Goal: Task Accomplishment & Management: Manage account settings

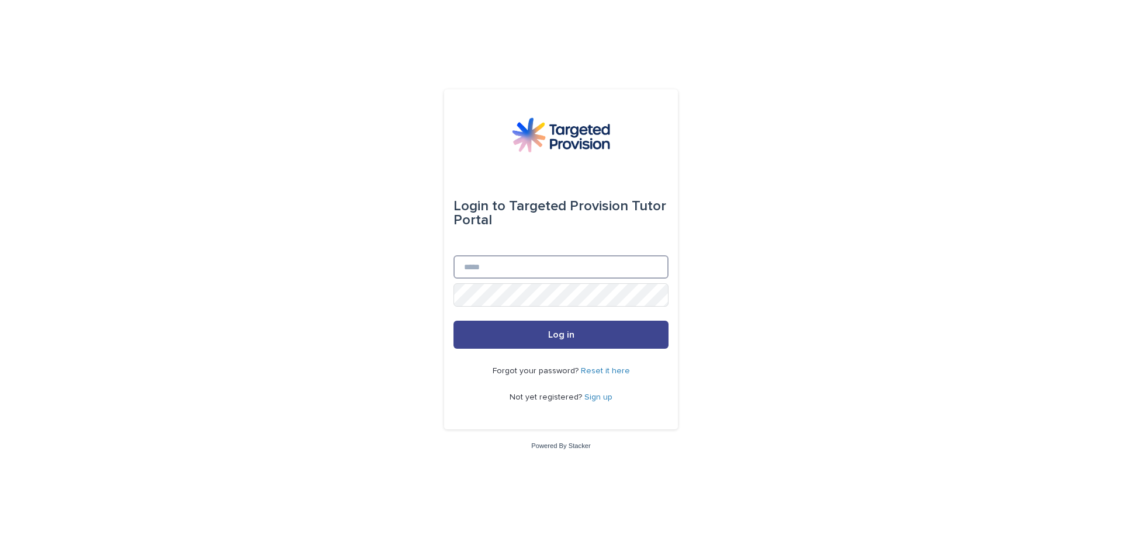
type input "**********"
click at [541, 329] on button "Log in" at bounding box center [560, 335] width 215 height 28
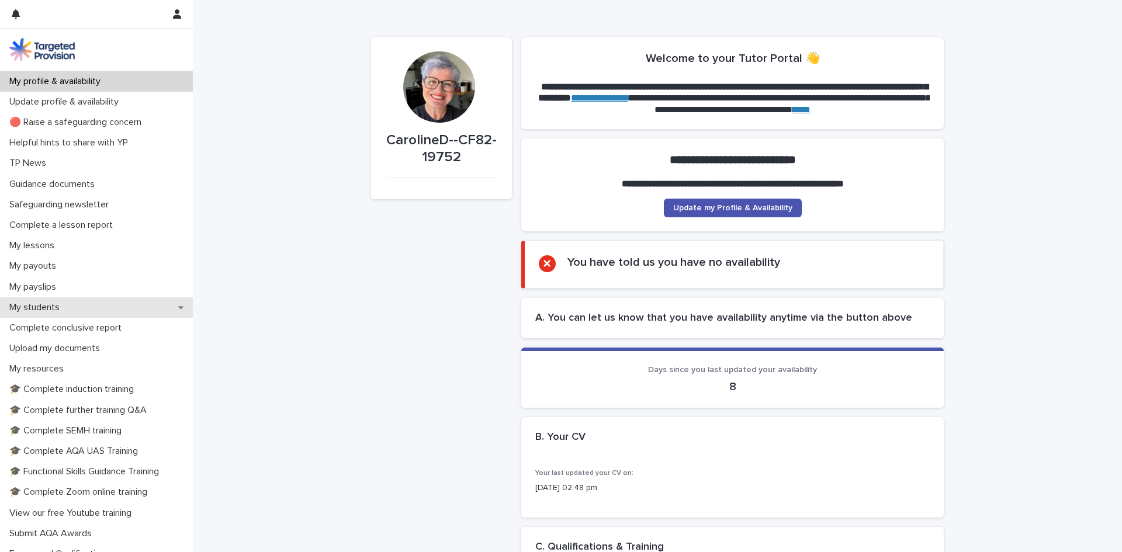
click at [26, 310] on p "My students" at bounding box center [37, 307] width 64 height 11
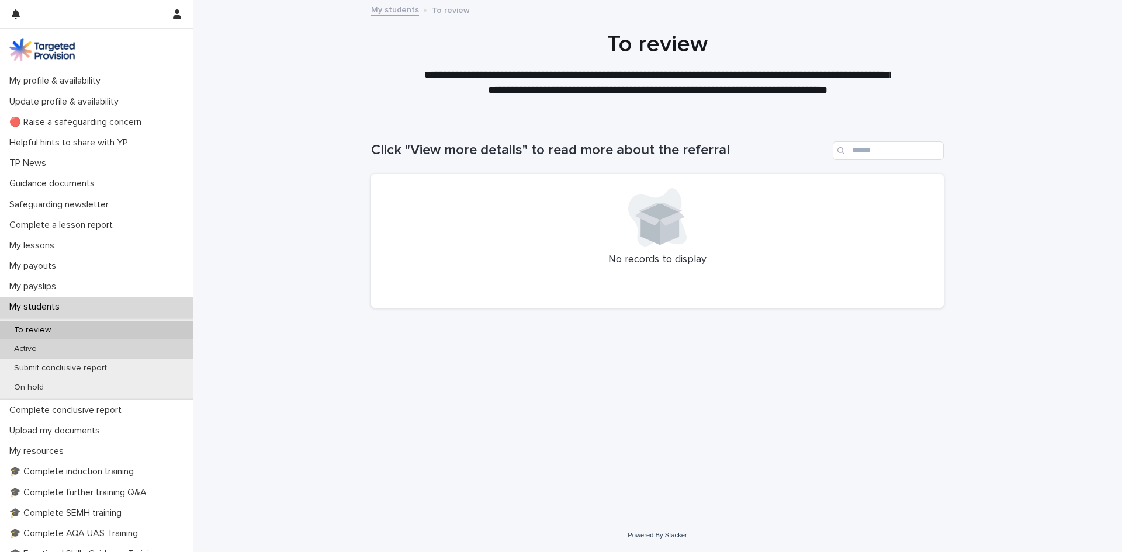
click at [18, 351] on p "Active" at bounding box center [25, 349] width 41 height 10
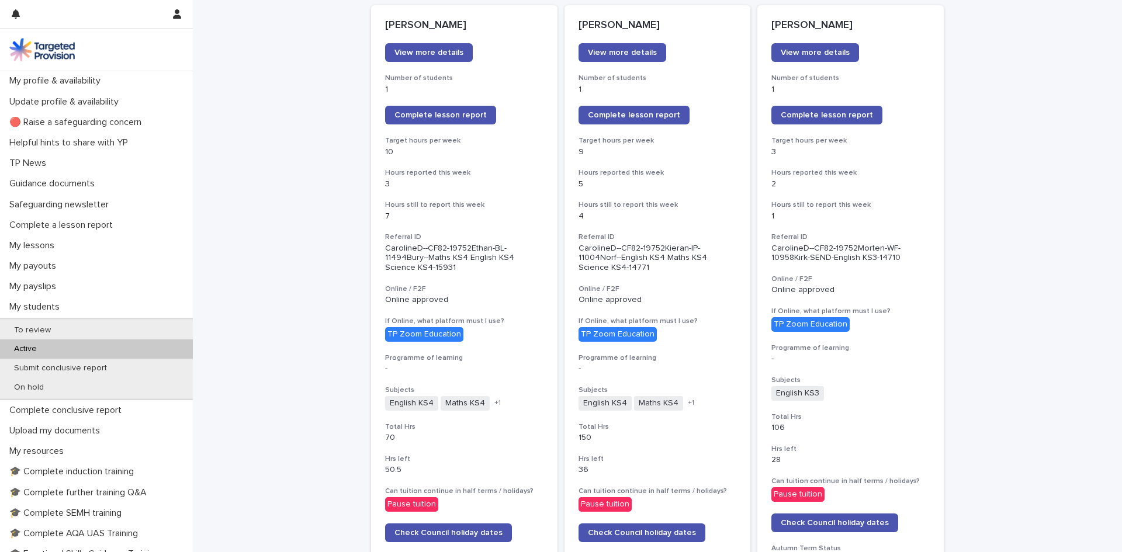
scroll to position [117, 0]
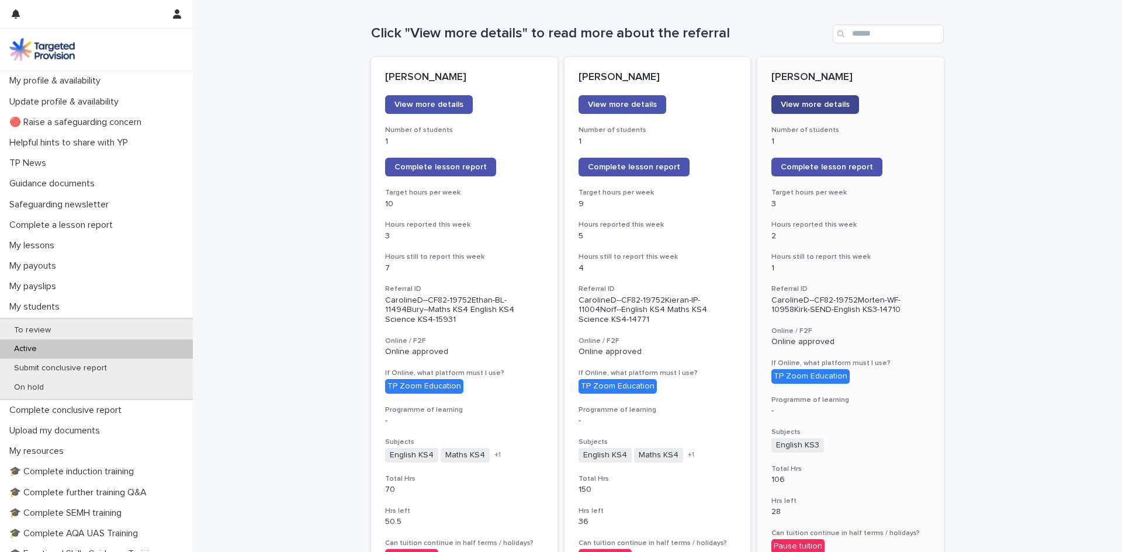
click at [823, 104] on span "View more details" at bounding box center [815, 105] width 69 height 8
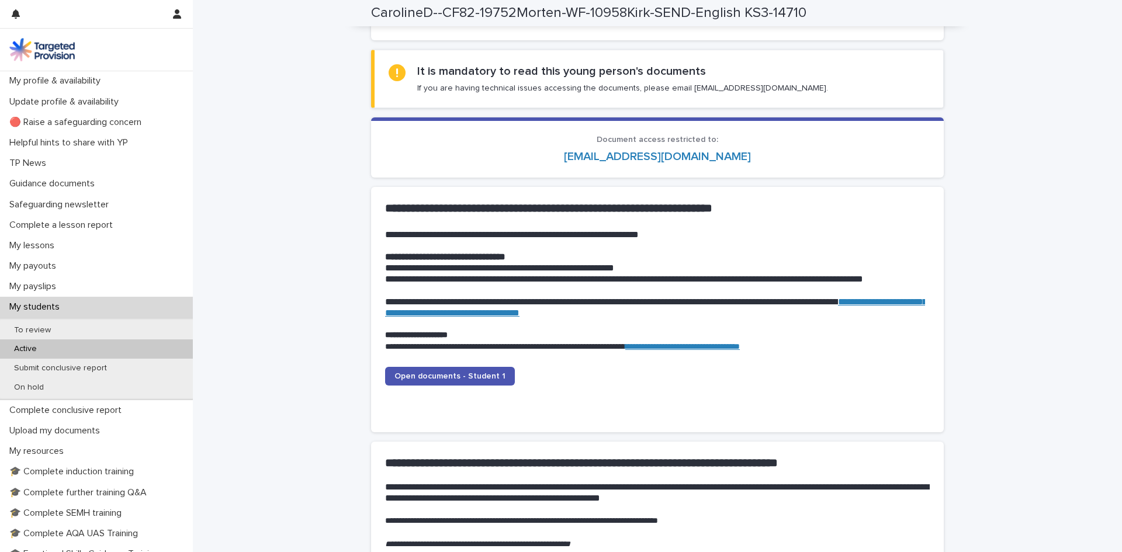
scroll to position [993, 0]
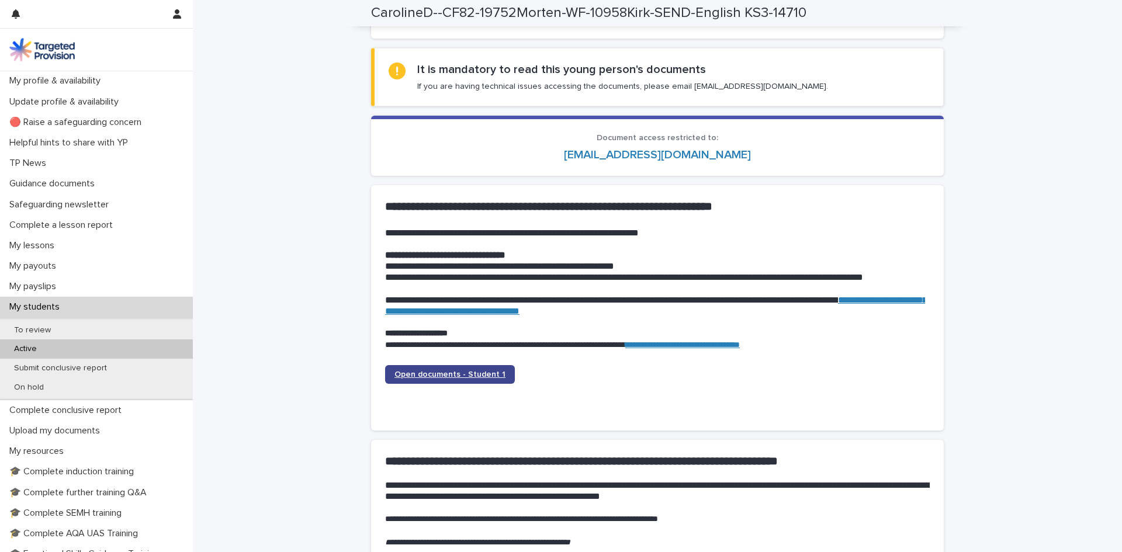
click at [442, 374] on span "Open documents - Student 1" at bounding box center [449, 375] width 111 height 8
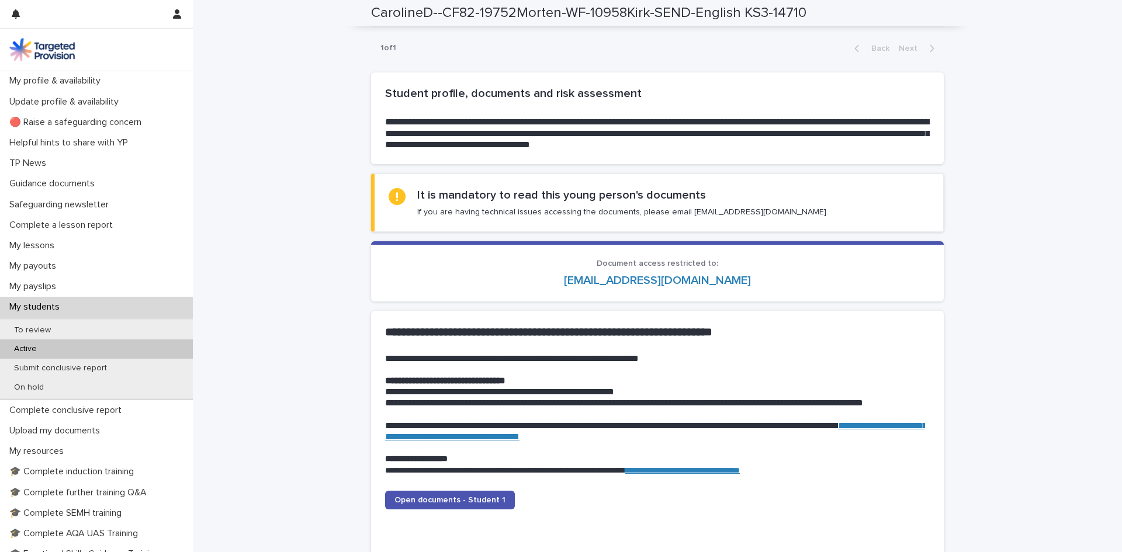
scroll to position [877, 0]
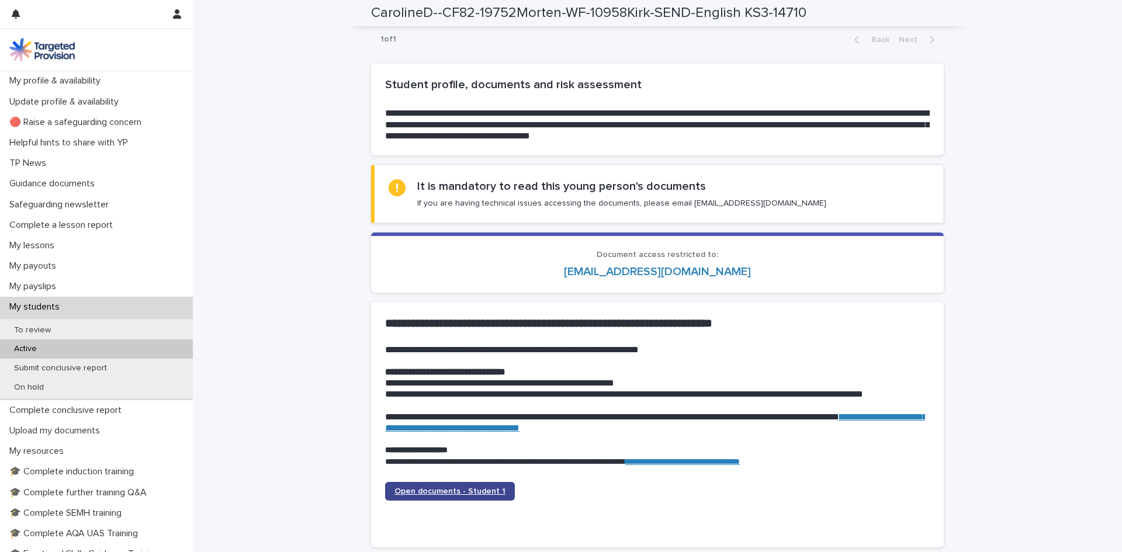
click at [399, 489] on span "Open documents - Student 1" at bounding box center [449, 491] width 111 height 8
